Goal: Information Seeking & Learning: Check status

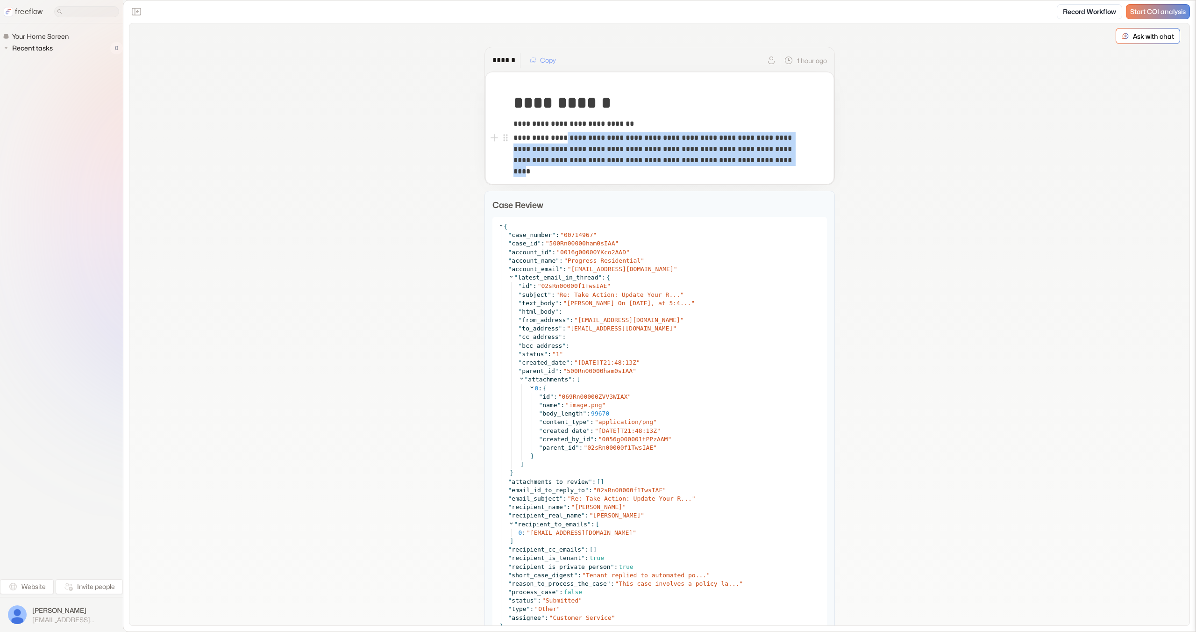
drag, startPoint x: 562, startPoint y: 140, endPoint x: 775, endPoint y: 161, distance: 213.6
click at [775, 161] on p "**********" at bounding box center [659, 149] width 292 height 34
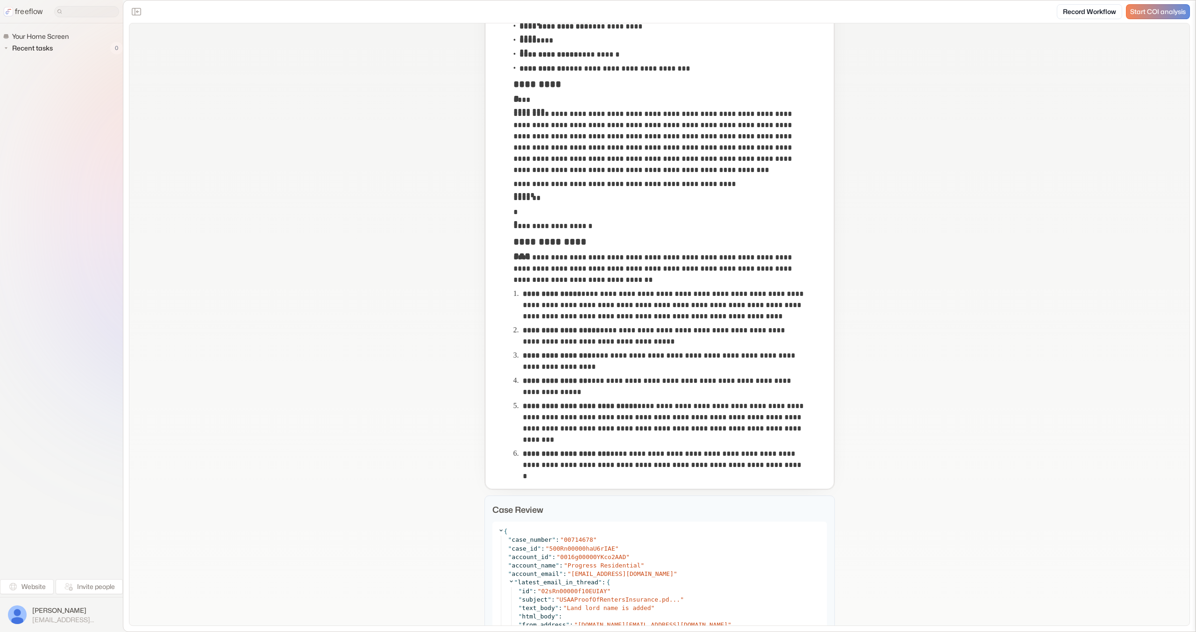
scroll to position [233, 0]
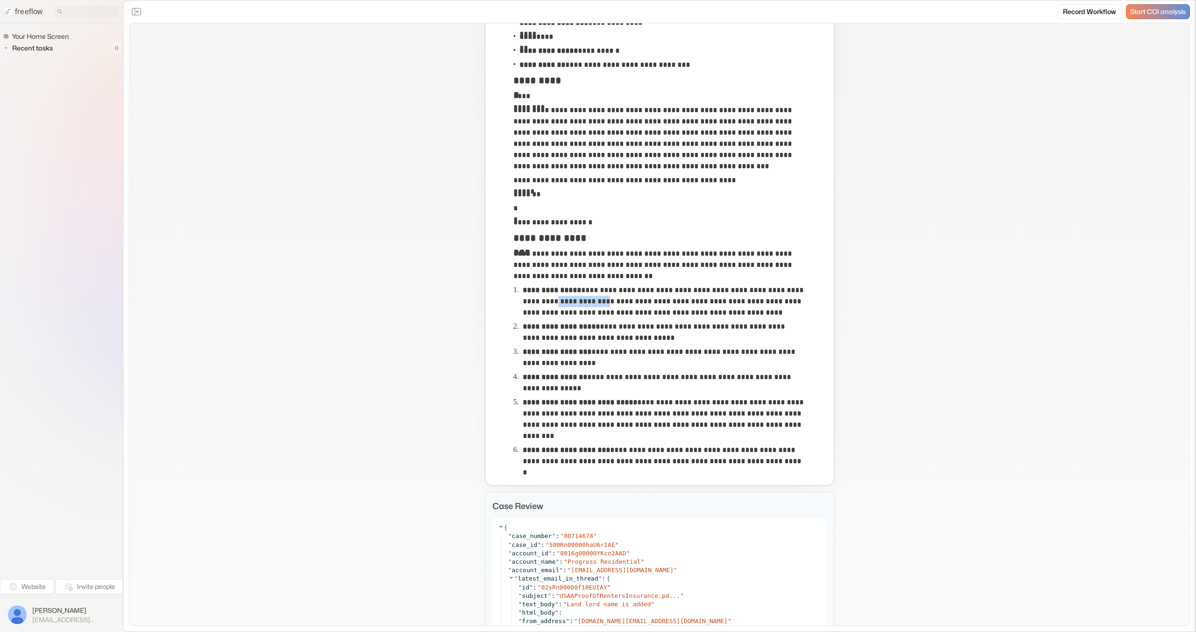
copy p "**********"
drag, startPoint x: 601, startPoint y: 300, endPoint x: 555, endPoint y: 301, distance: 46.7
click at [555, 301] on p "**********" at bounding box center [664, 302] width 283 height 34
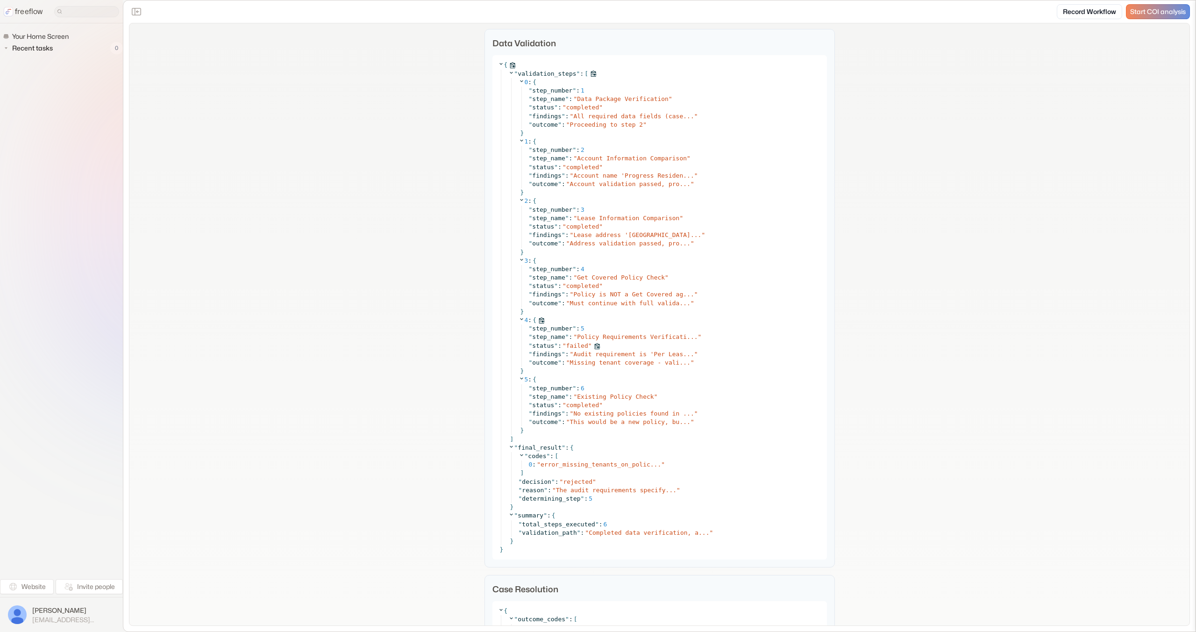
scroll to position [3238, 0]
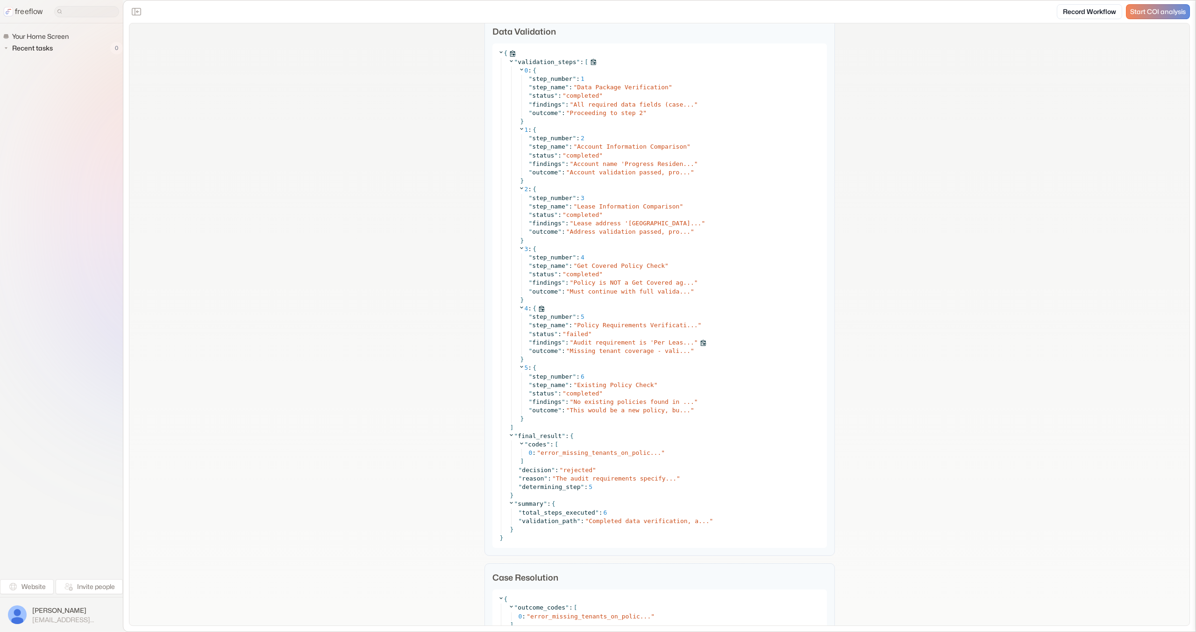
click at [620, 343] on span "Audit requirement is 'Per Leas..." at bounding box center [633, 342] width 121 height 7
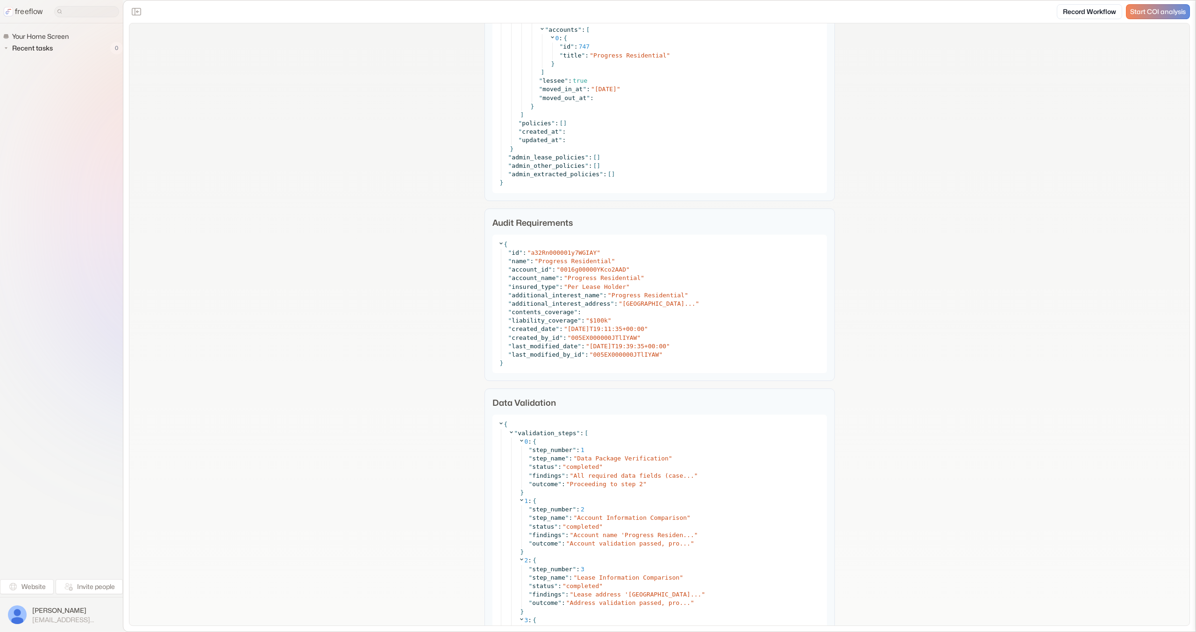
scroll to position [3466, 0]
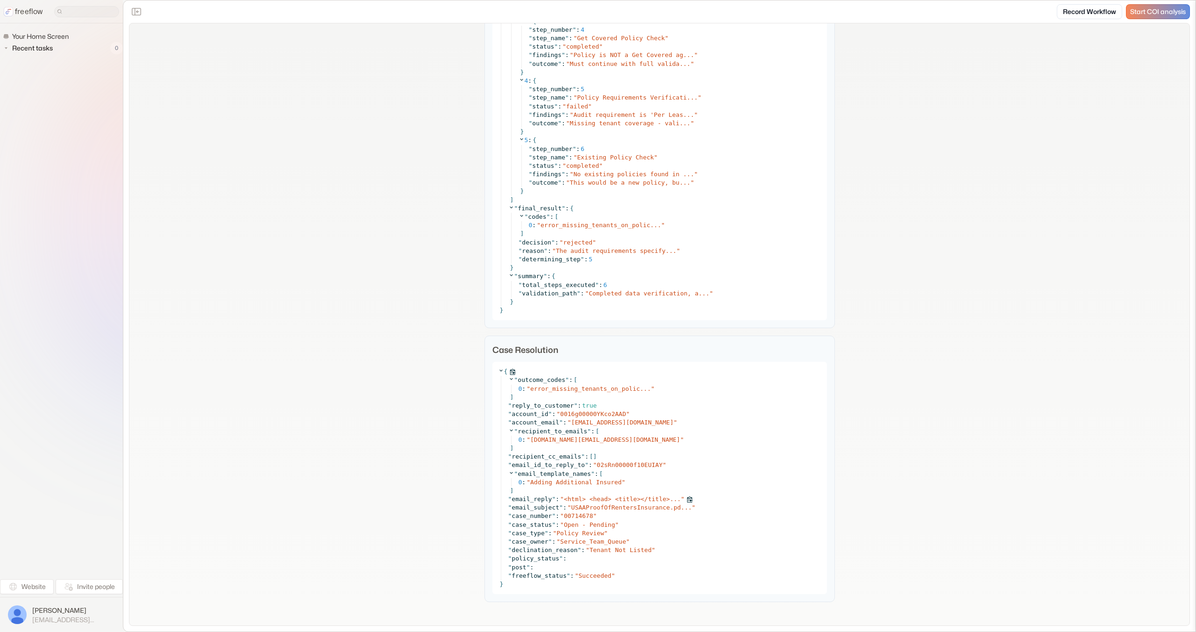
click at [616, 496] on span "<html> <head> <title></title>..." at bounding box center [622, 498] width 117 height 7
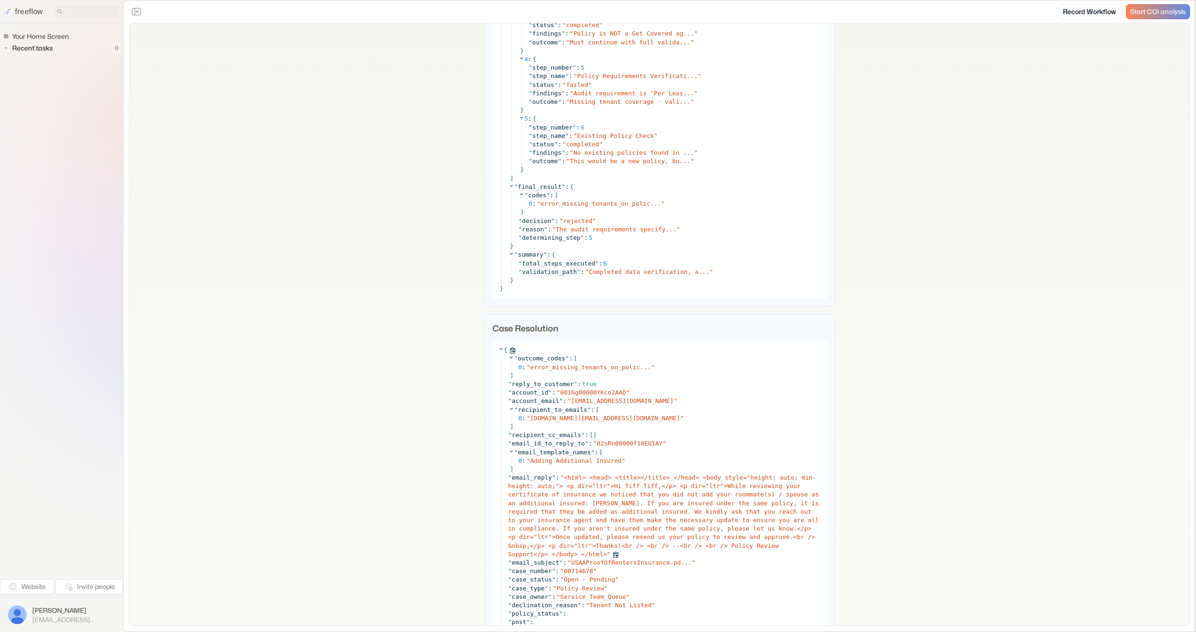
scroll to position [3497, 0]
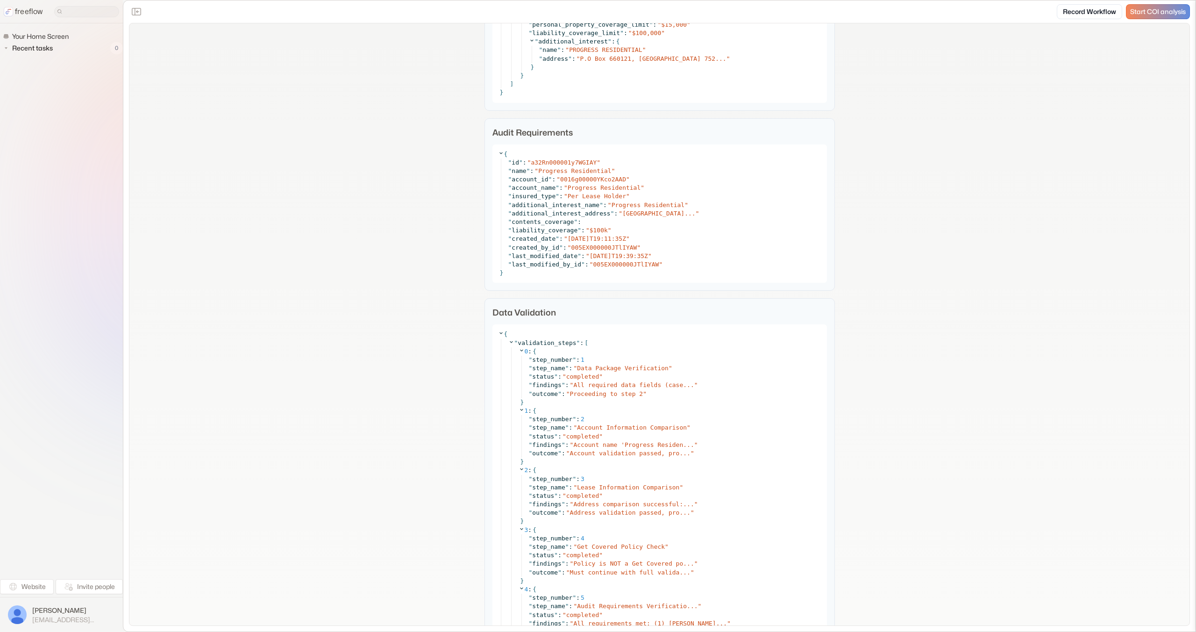
scroll to position [4456, 0]
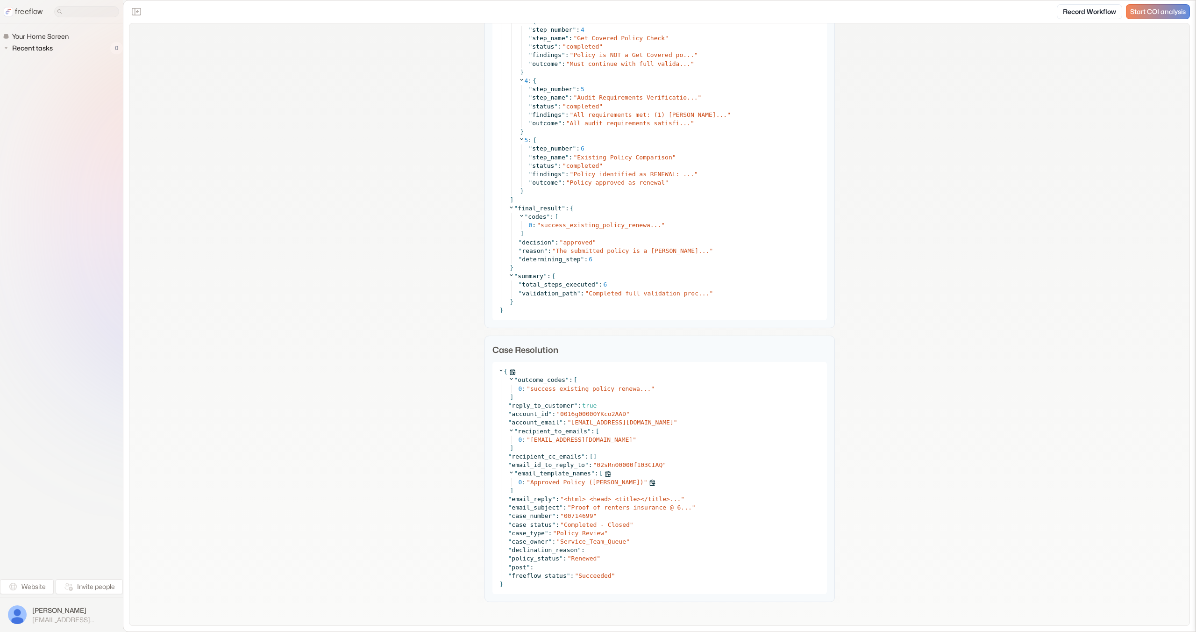
click at [613, 478] on div "0 : " Approved Policy (Per Lessee) "" at bounding box center [670, 482] width 303 height 8
click at [615, 499] on span "<html> <head> <title></title>..." at bounding box center [622, 498] width 117 height 7
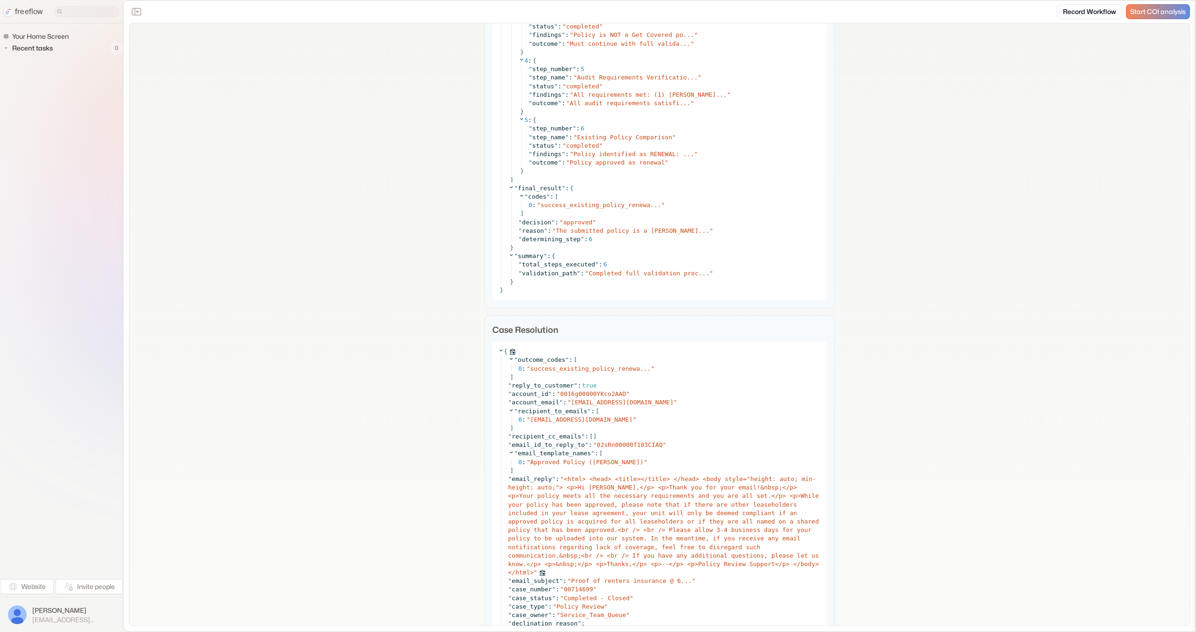
scroll to position [4550, 0]
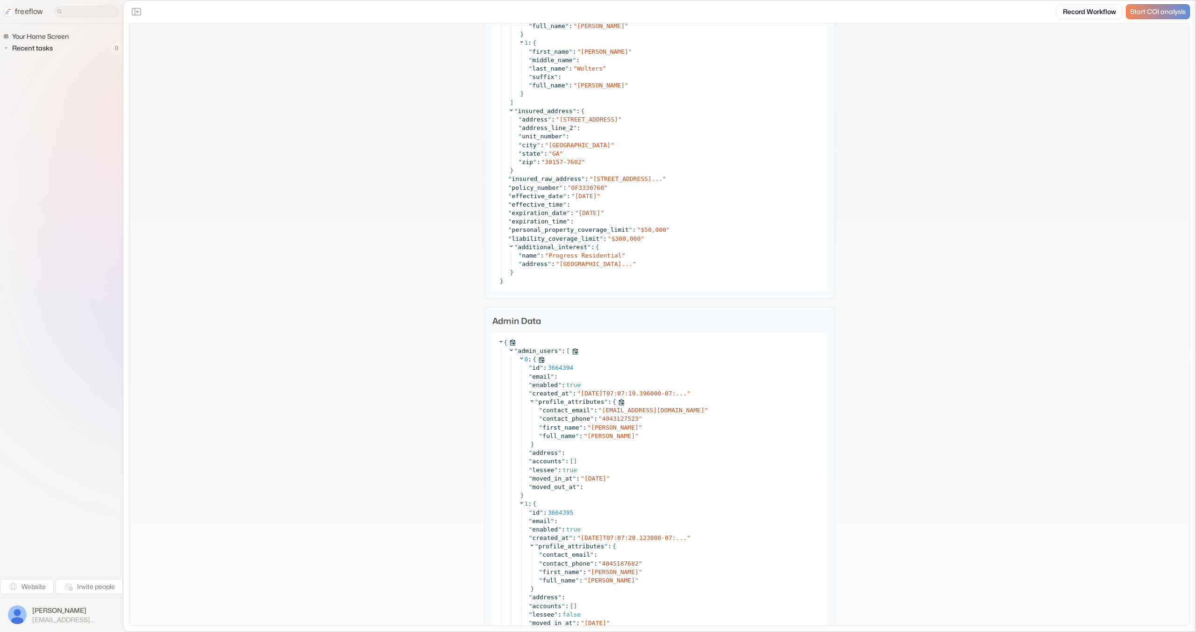
scroll to position [1423, 0]
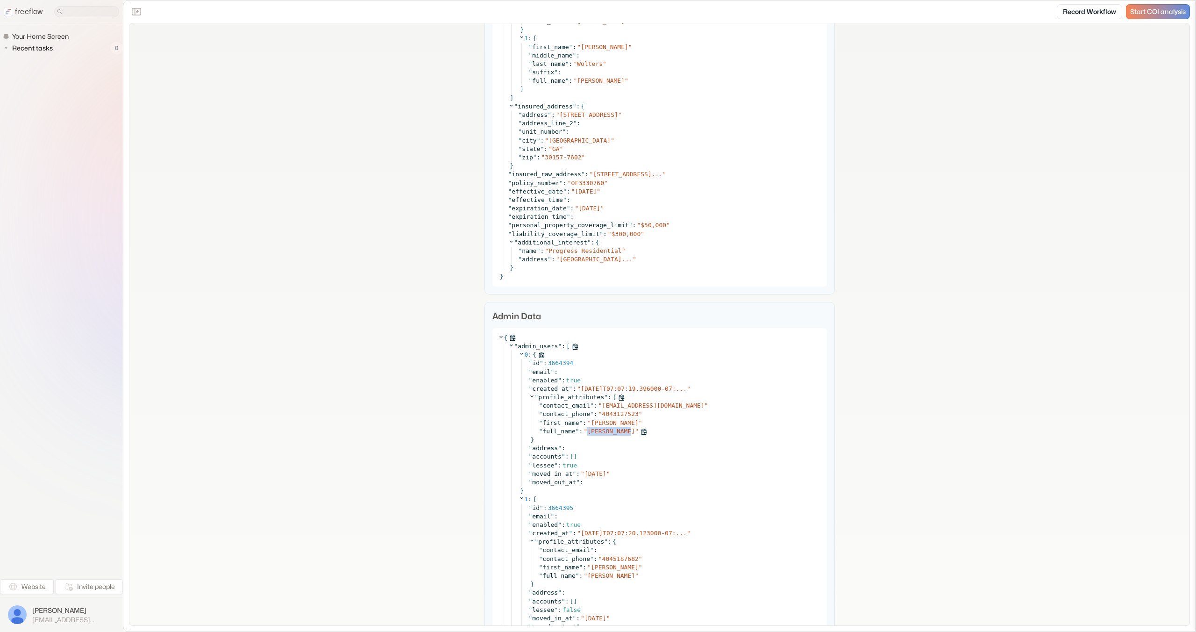
drag, startPoint x: 627, startPoint y: 433, endPoint x: 586, endPoint y: 434, distance: 41.1
click at [586, 434] on div "" full_name " : " Adam Wolters "" at bounding box center [680, 431] width 282 height 8
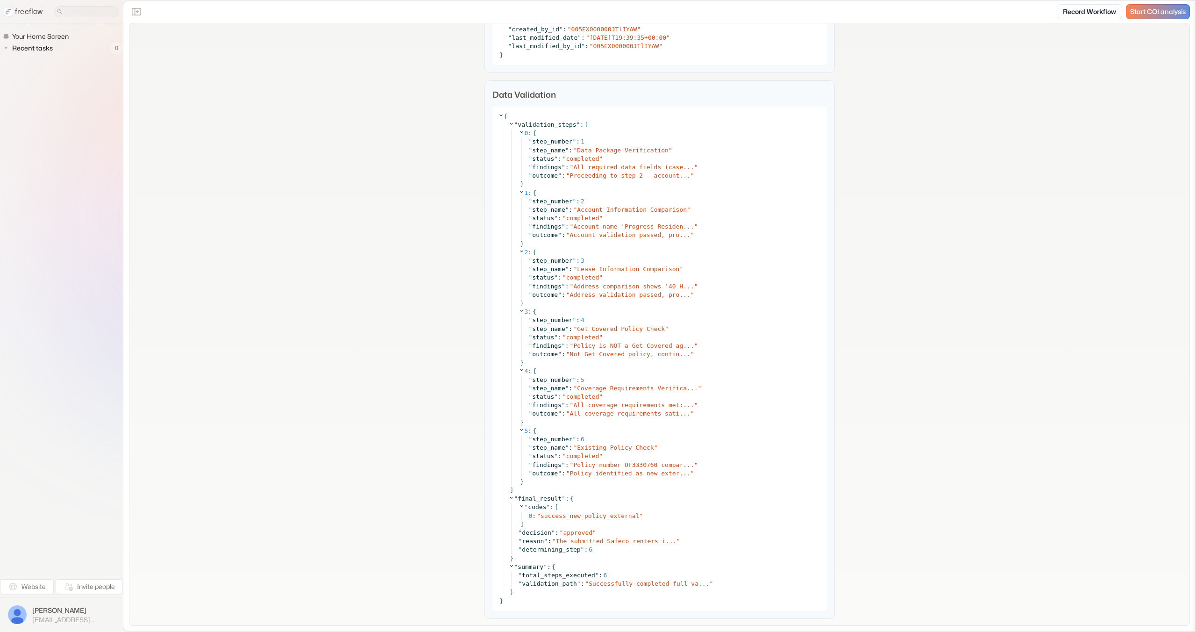
scroll to position [4155, 0]
click at [631, 463] on span "Policy number OF3330760 compar..." at bounding box center [633, 463] width 121 height 7
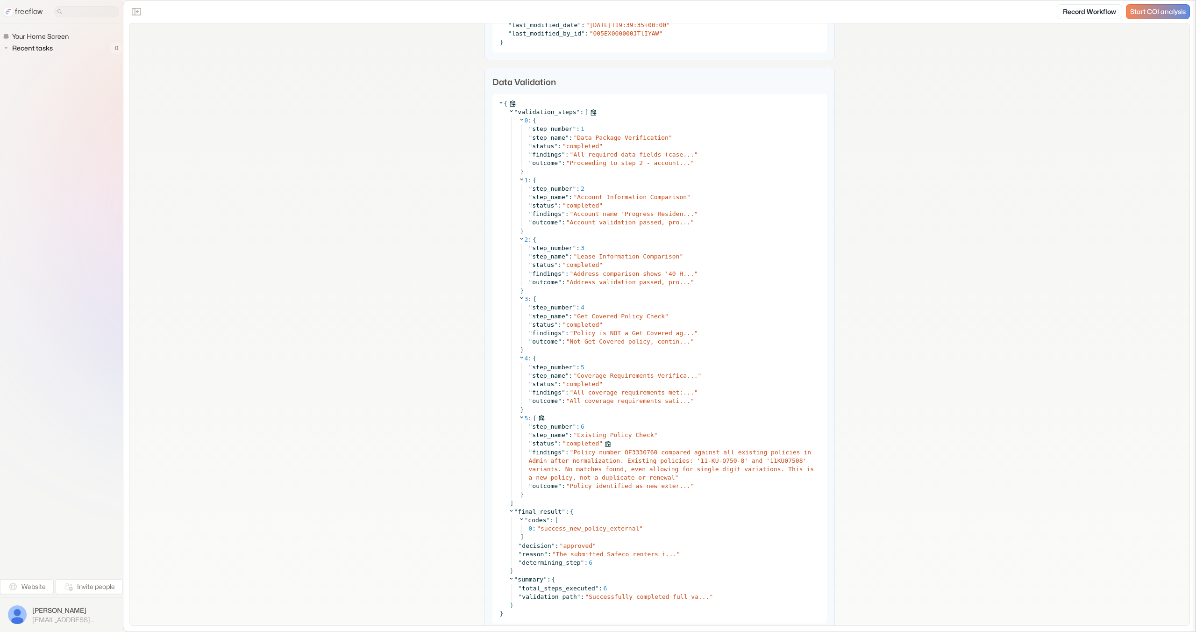
scroll to position [4190, 0]
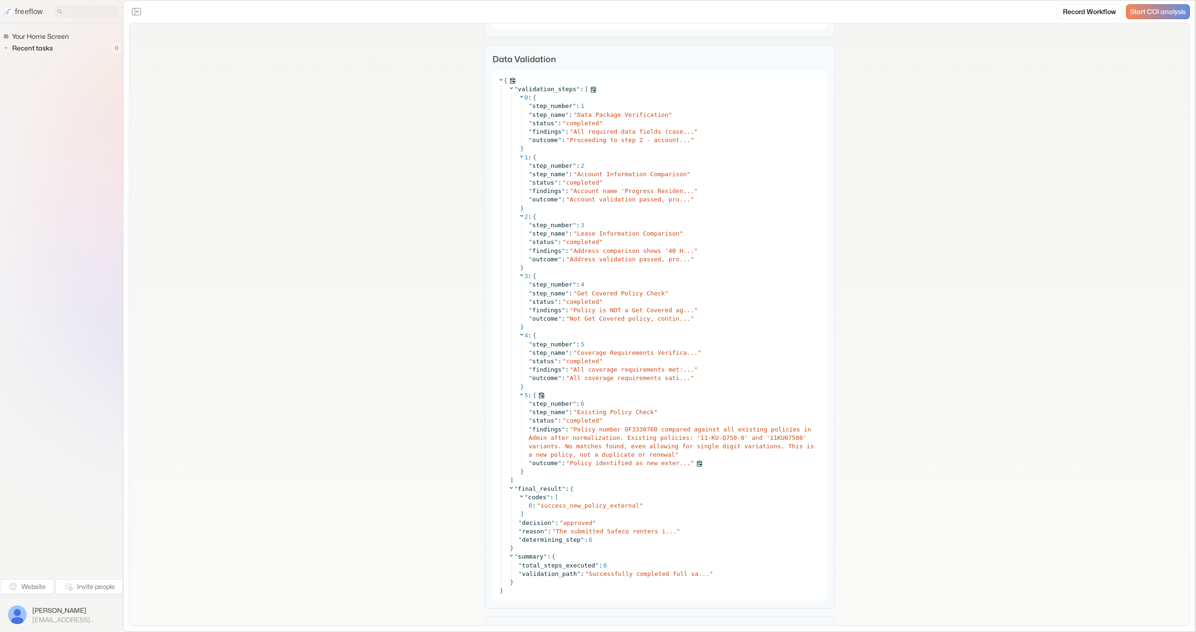
click at [615, 467] on div "" outcome " : " Policy identified as new exter... "" at bounding box center [675, 463] width 292 height 8
click at [616, 465] on span "Policy identified as new exter..." at bounding box center [630, 462] width 121 height 7
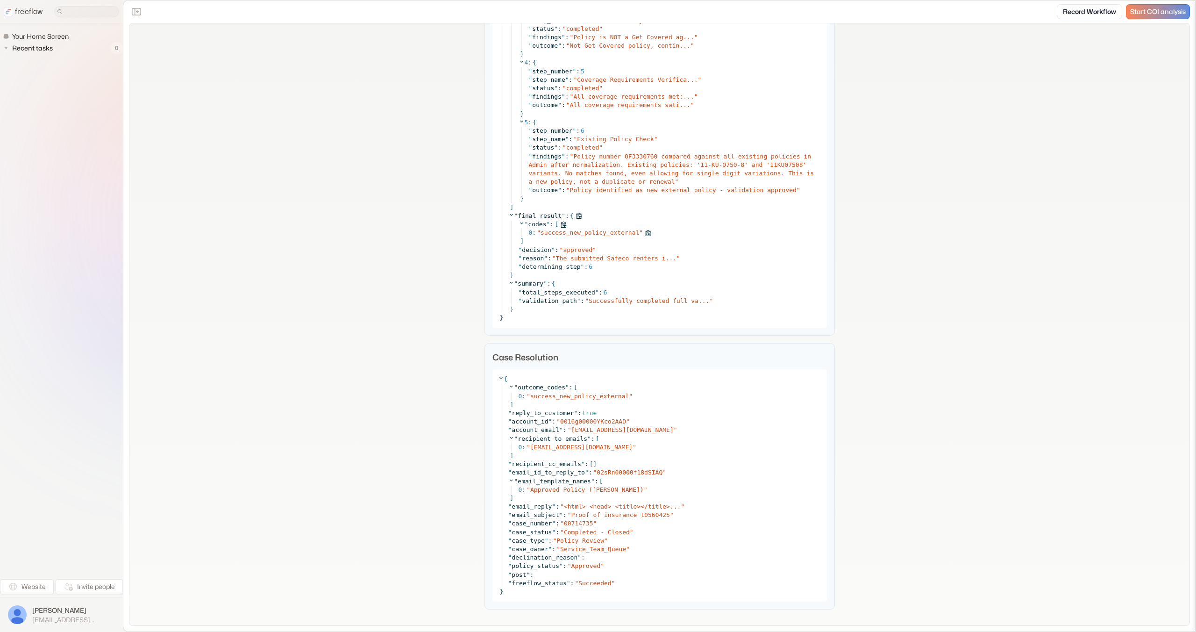
scroll to position [4471, 0]
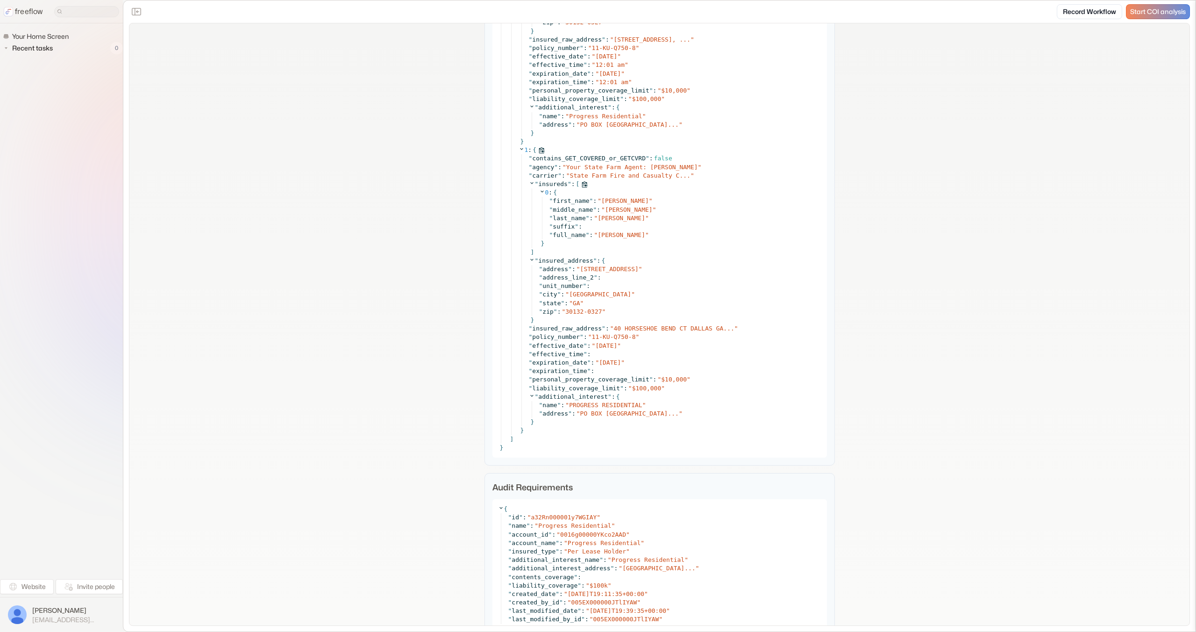
scroll to position [3583, 0]
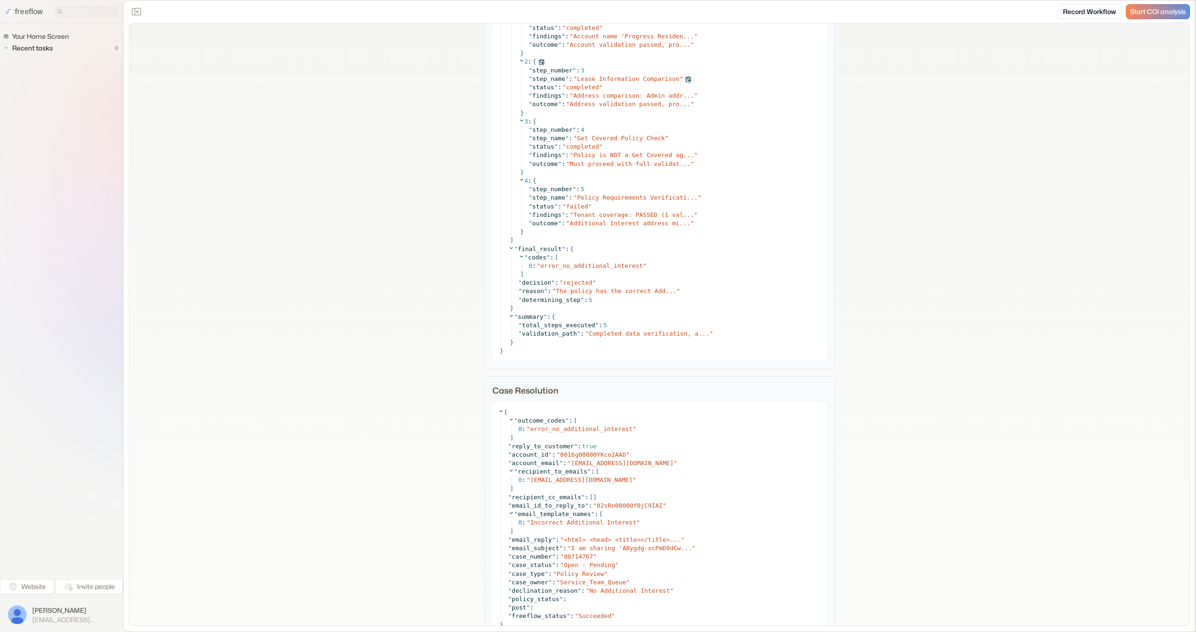
scroll to position [4210, 0]
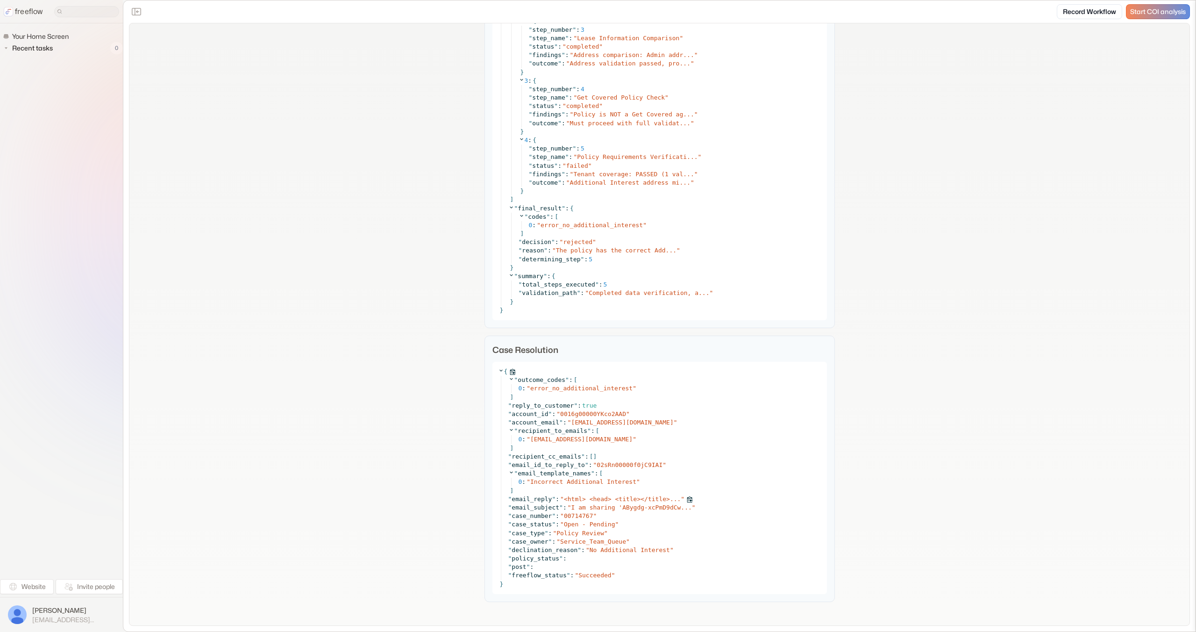
click at [605, 499] on span "<html> <head> <title></title>..." at bounding box center [622, 498] width 117 height 7
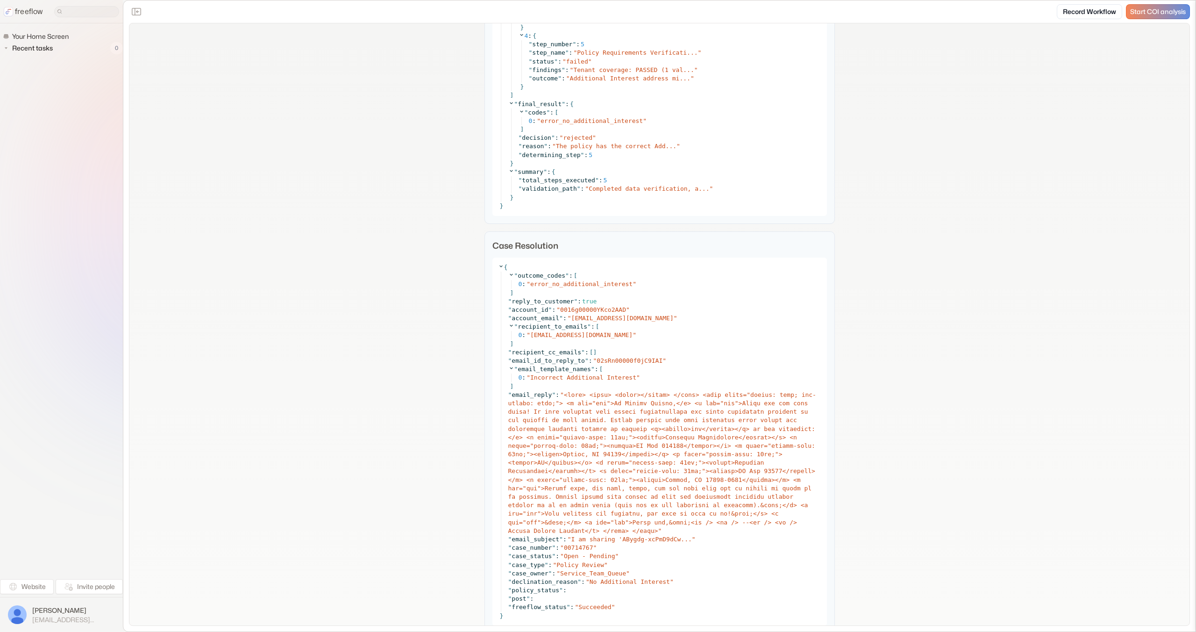
scroll to position [4346, 0]
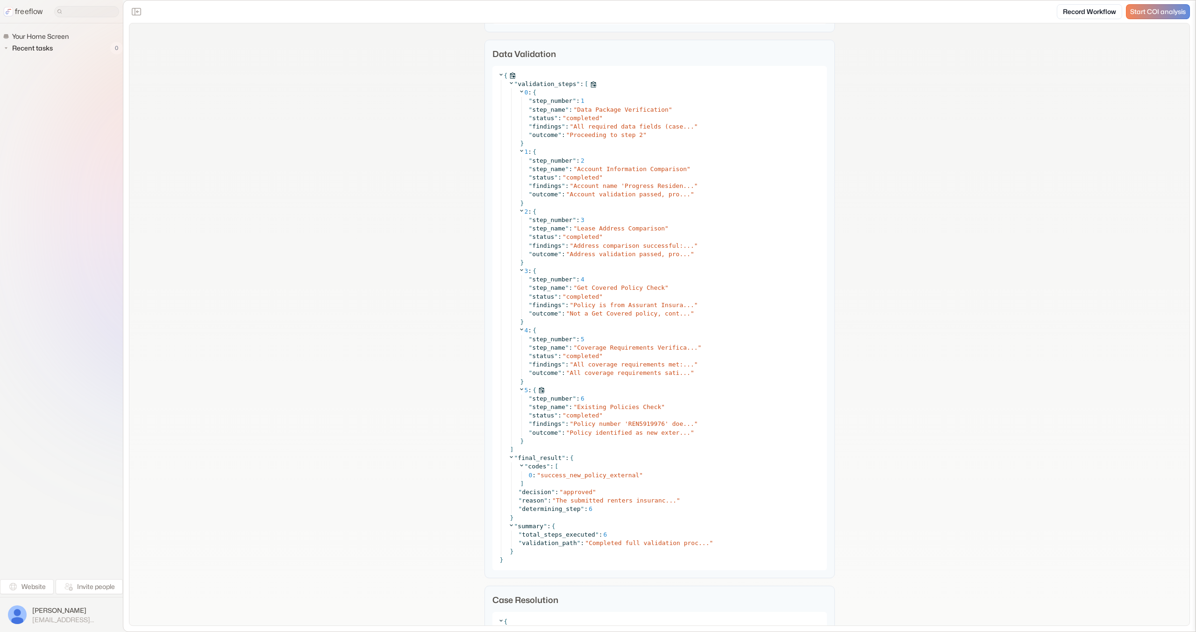
scroll to position [3732, 0]
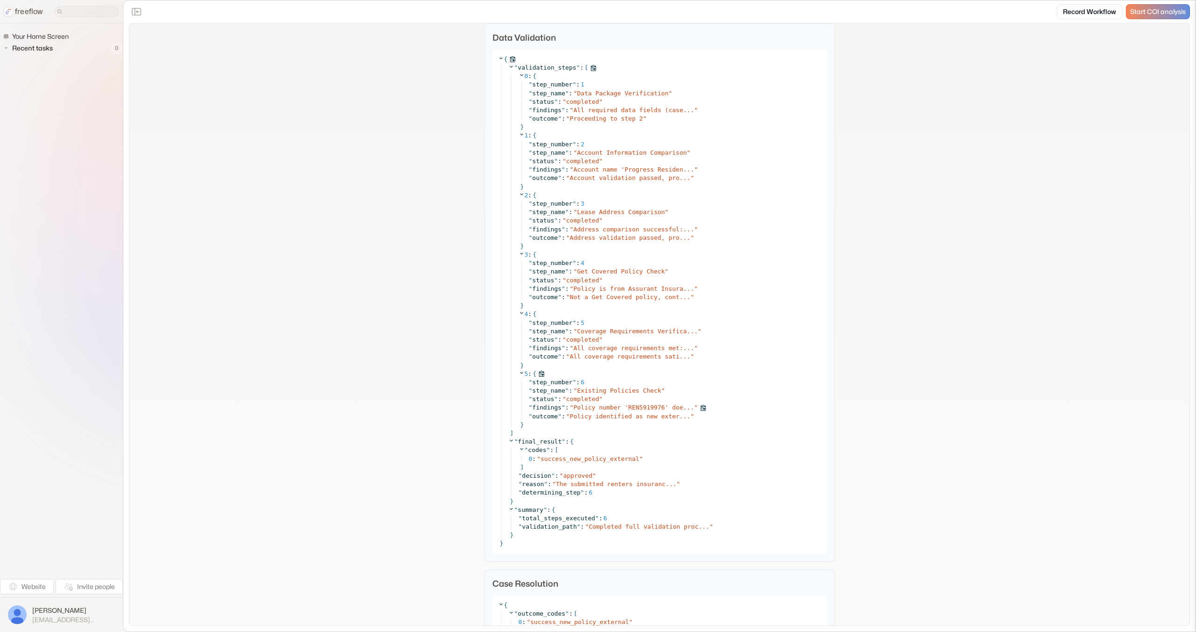
click at [650, 410] on span "Policy number 'REN5919976' doe..." at bounding box center [633, 407] width 121 height 7
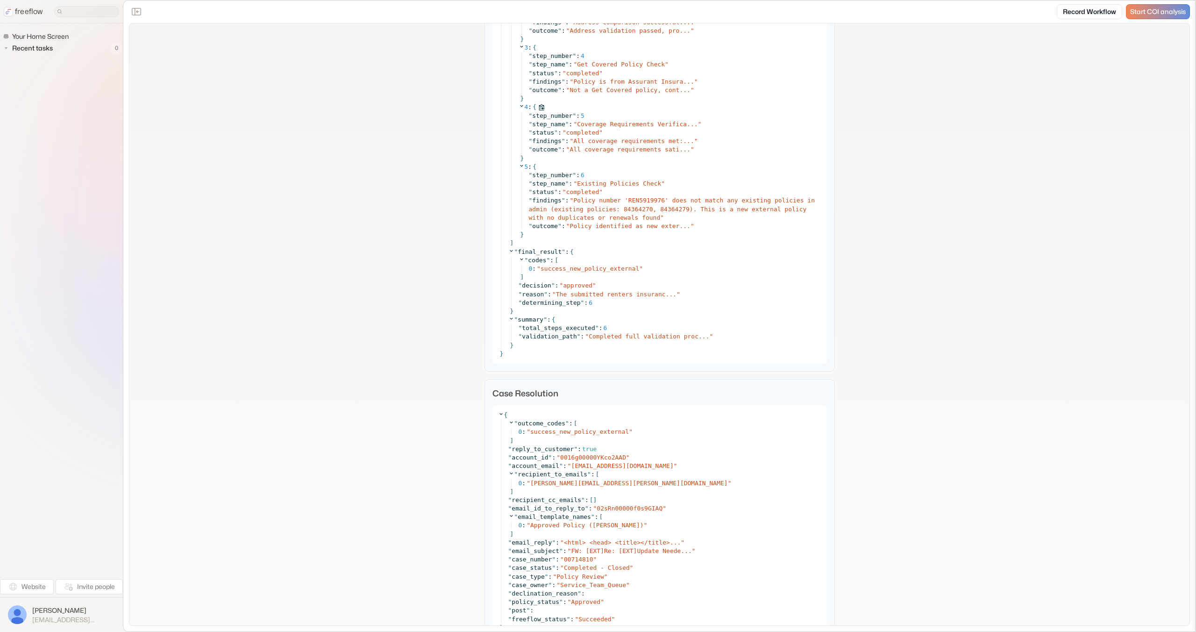
scroll to position [3984, 0]
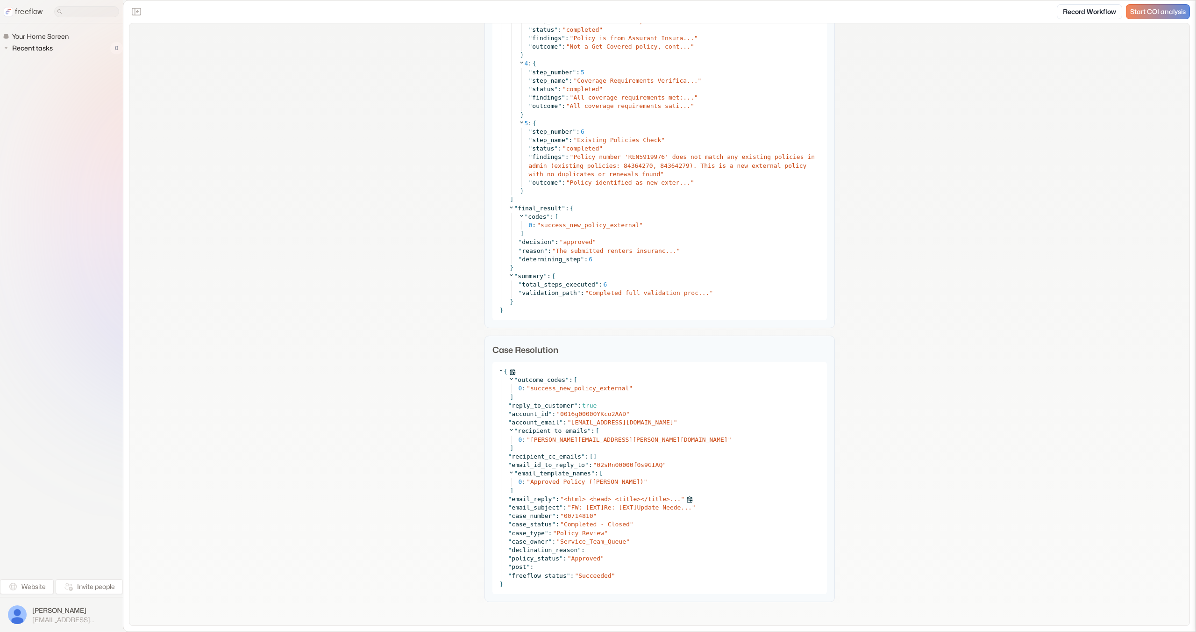
click at [629, 500] on span "<html> <head> <title></title>..." at bounding box center [622, 498] width 117 height 7
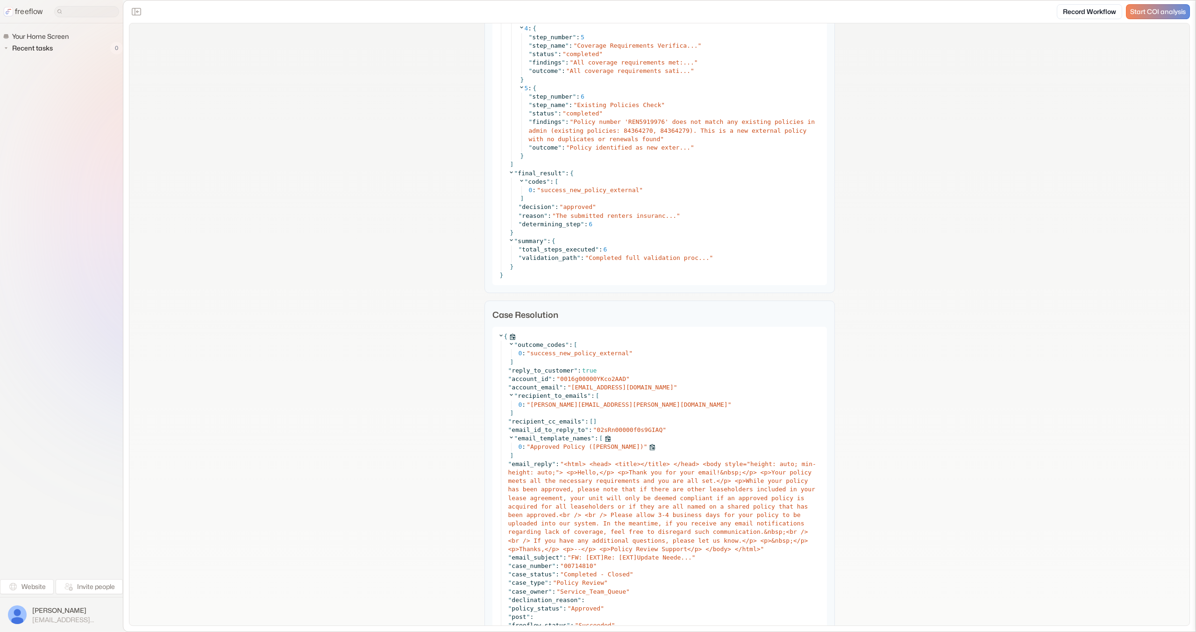
scroll to position [4018, 0]
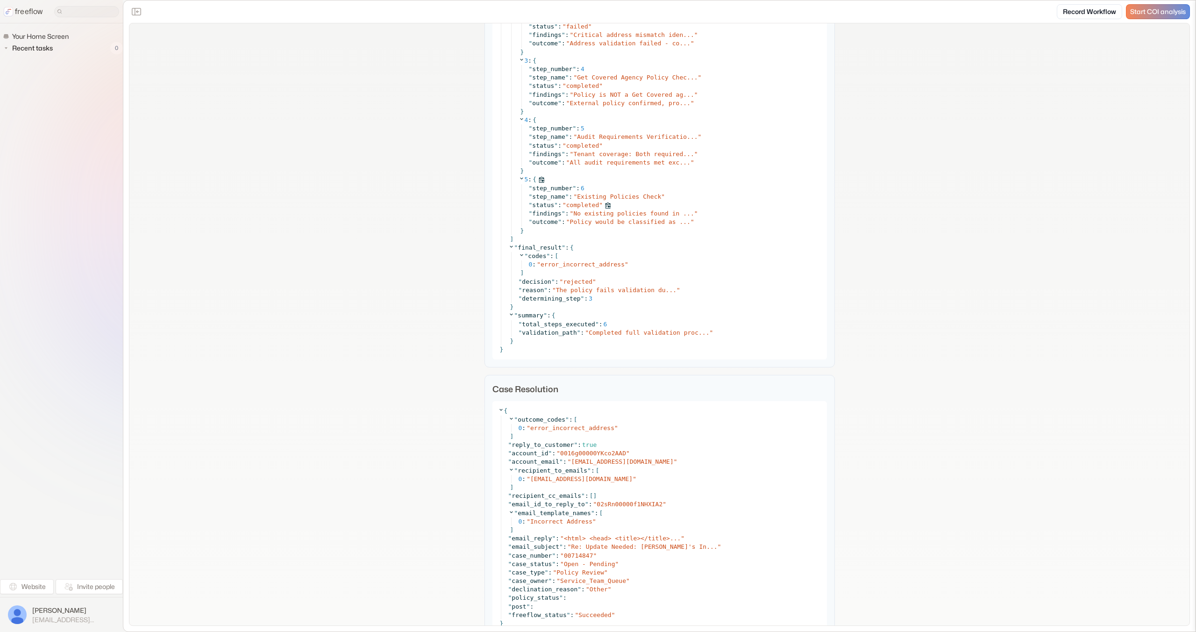
scroll to position [3180, 0]
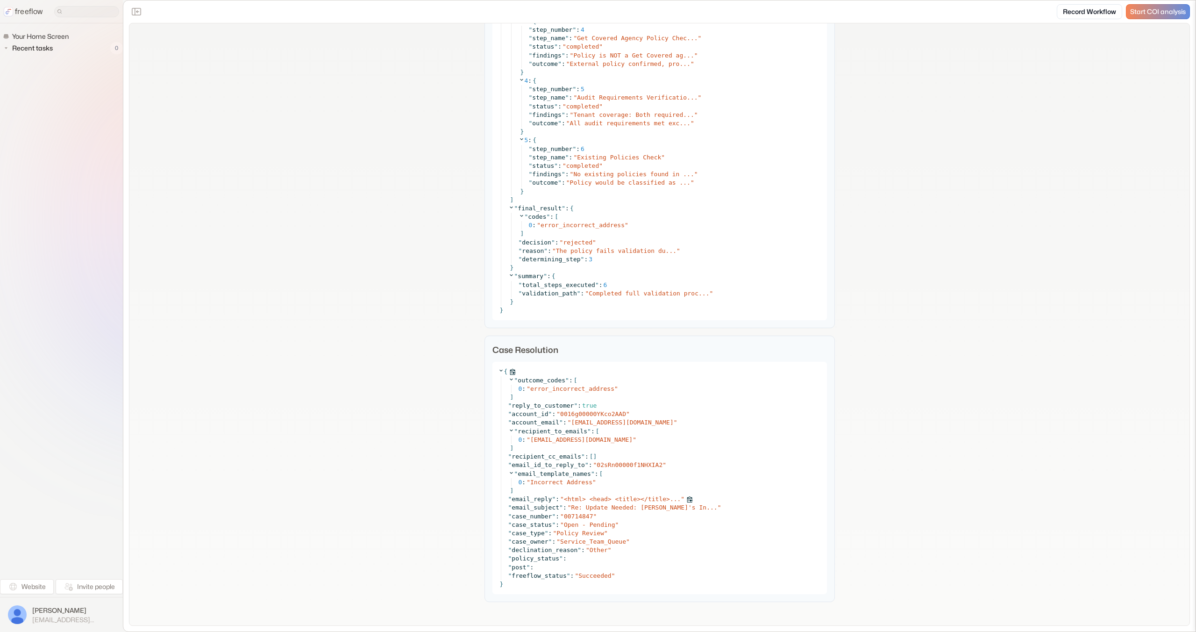
click at [609, 498] on span "<html> <head> <title></title>..." at bounding box center [622, 498] width 117 height 7
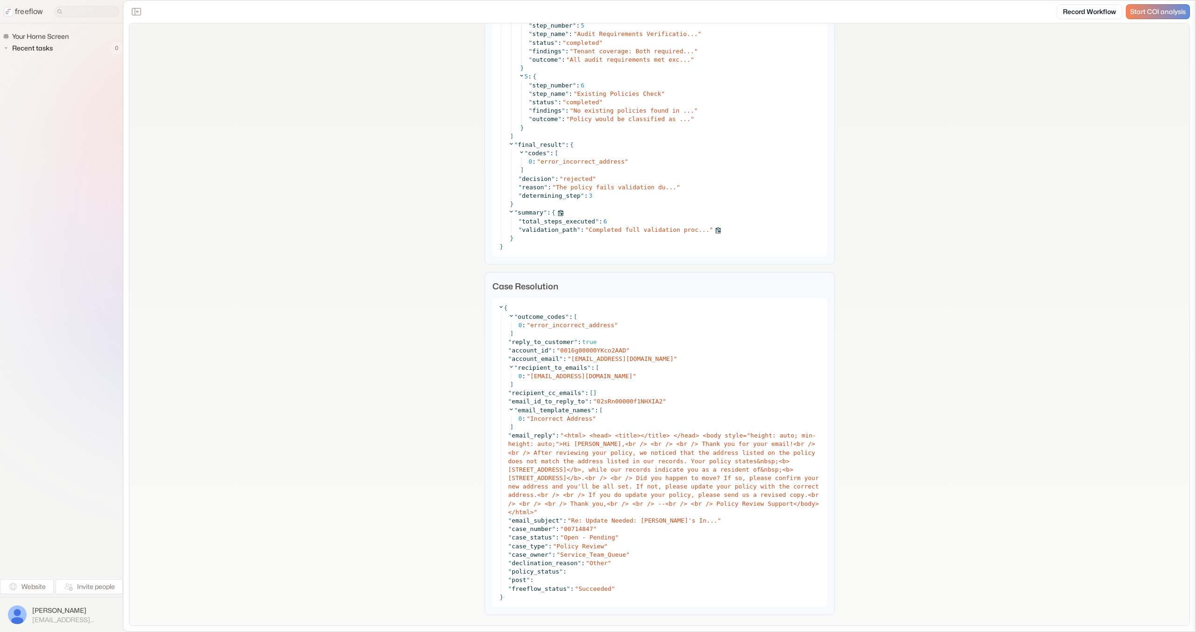
scroll to position [3248, 0]
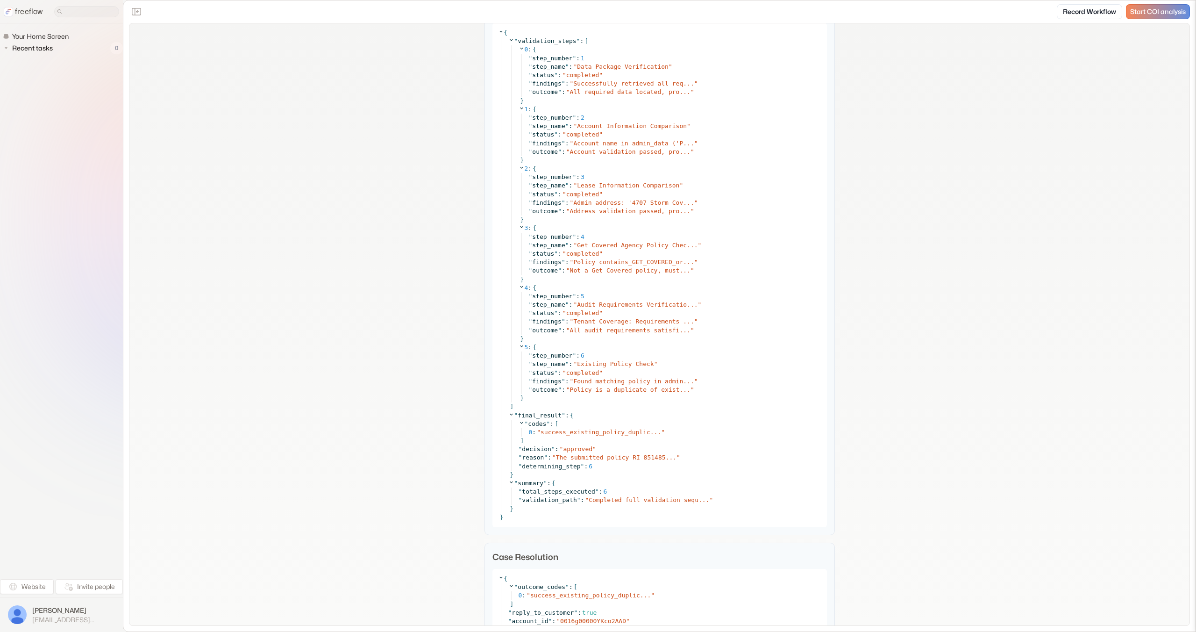
scroll to position [3980, 0]
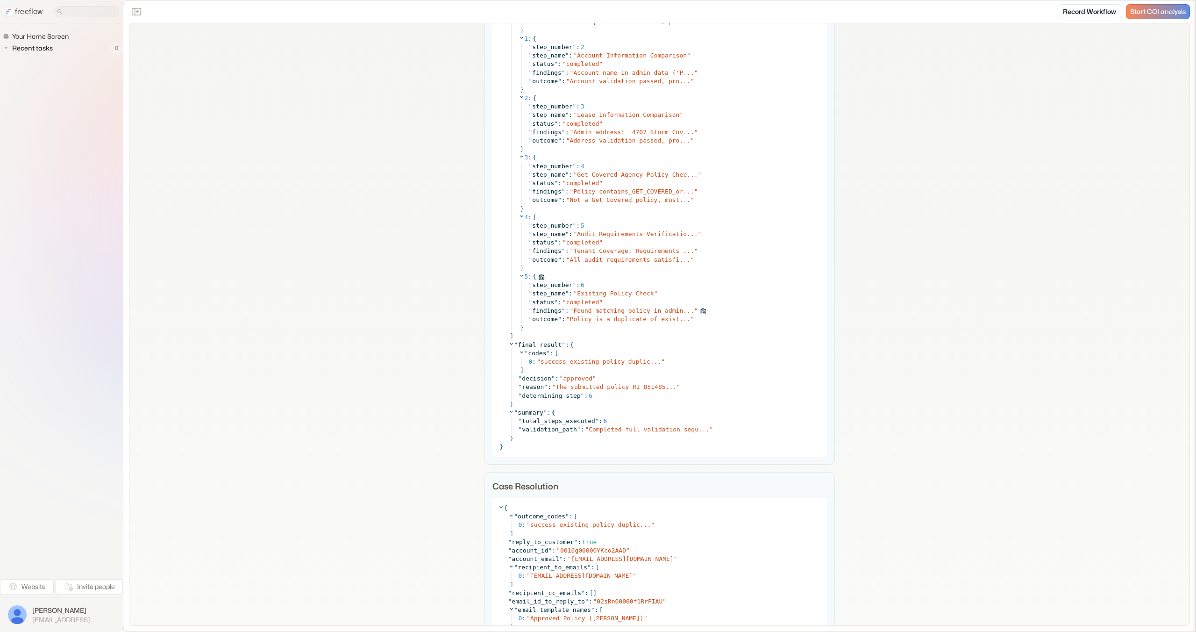
click at [638, 312] on span "Found matching policy in admin..." at bounding box center [633, 310] width 121 height 7
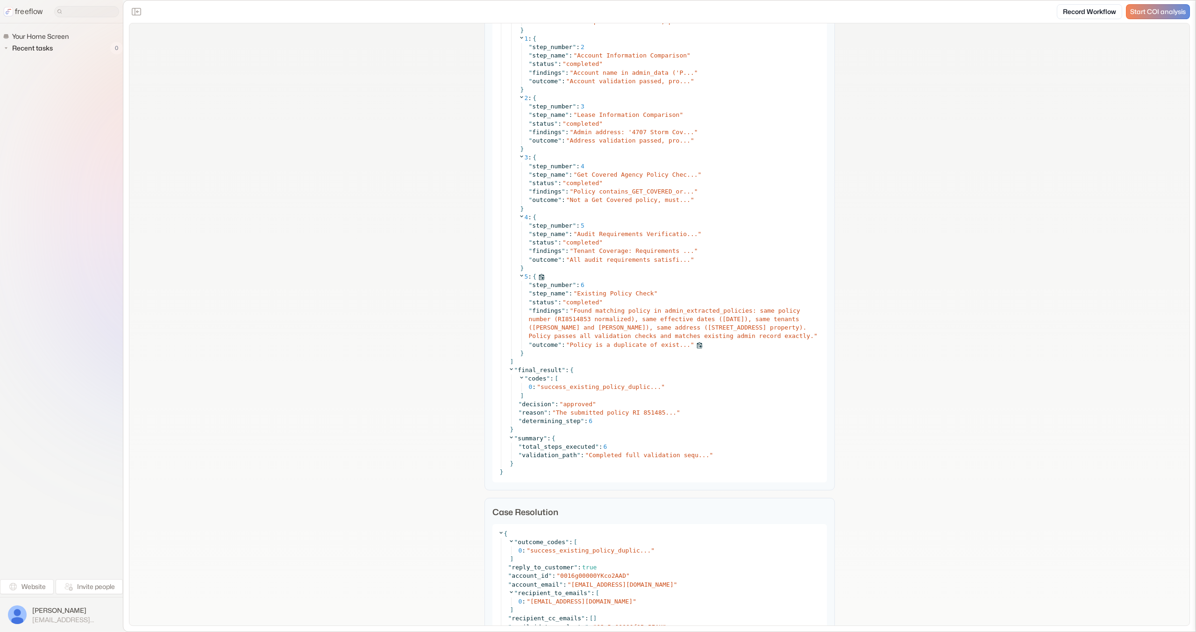
click at [635, 342] on span "Policy is a duplicate of exist..." at bounding box center [630, 344] width 121 height 7
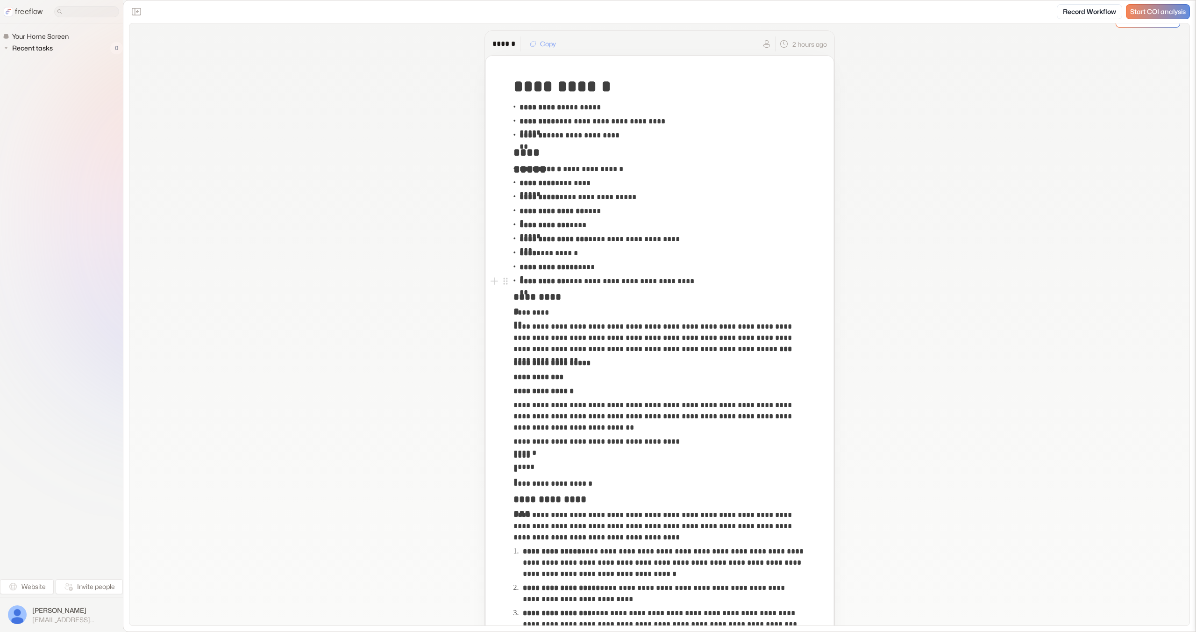
scroll to position [21, 0]
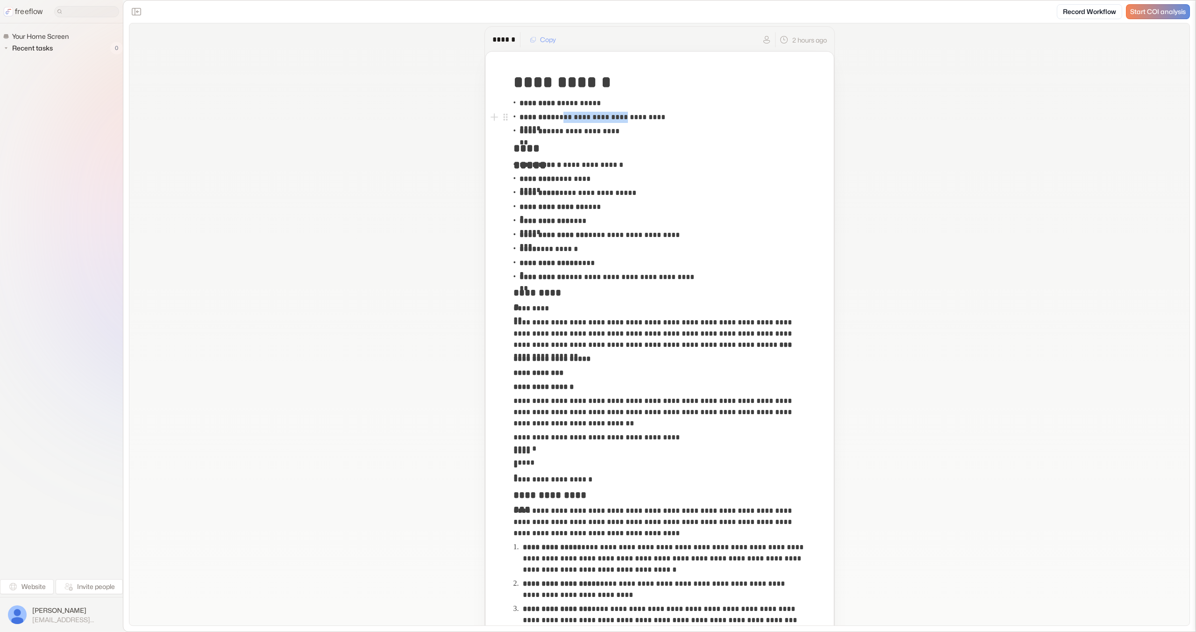
copy p "**********"
drag, startPoint x: 621, startPoint y: 119, endPoint x: 371, endPoint y: 134, distance: 250.9
click at [559, 120] on p "**********" at bounding box center [597, 117] width 154 height 11
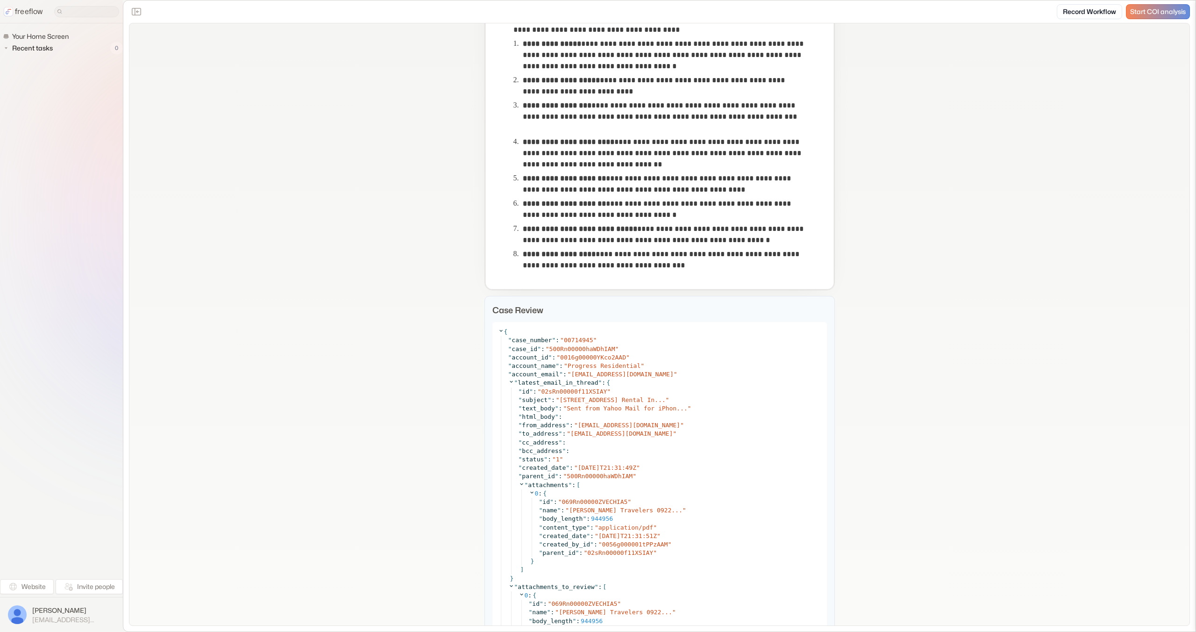
scroll to position [524, 0]
copy p "**********"
drag, startPoint x: 641, startPoint y: 231, endPoint x: 768, endPoint y: 242, distance: 127.6
click at [768, 242] on p "**********" at bounding box center [664, 234] width 283 height 22
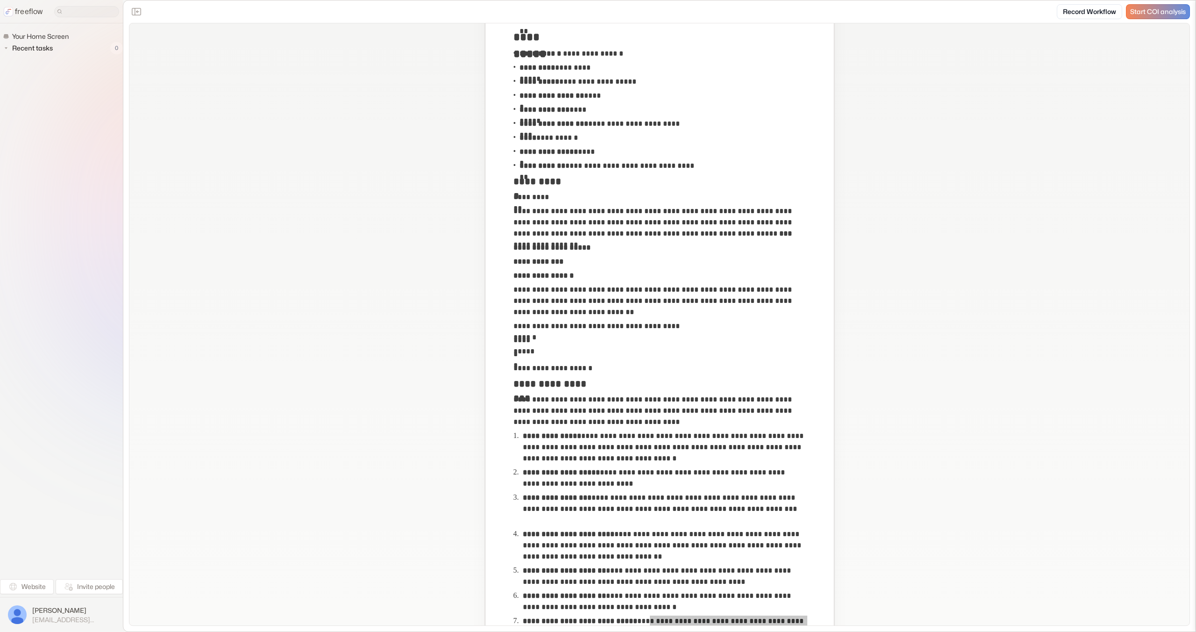
scroll to position [131, 0]
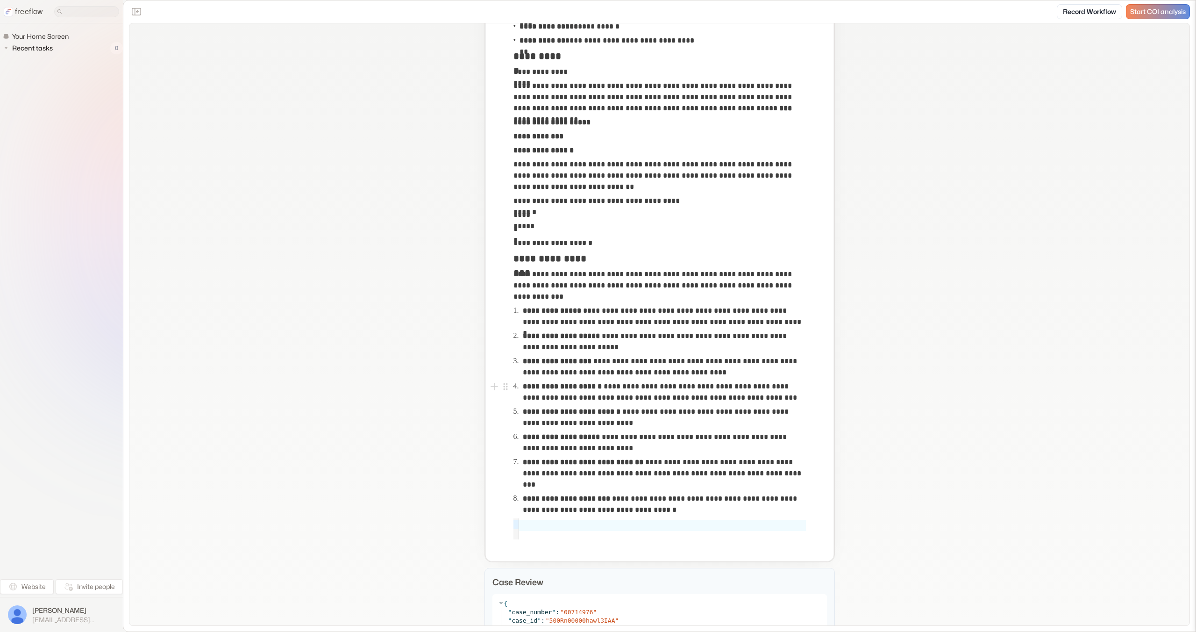
scroll to position [251, 0]
